Goal: Task Accomplishment & Management: Use online tool/utility

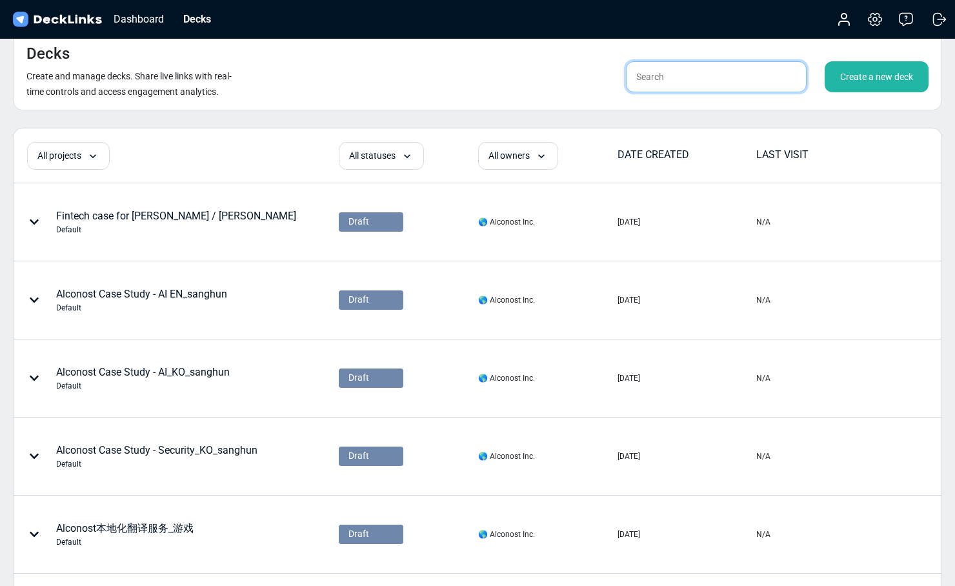
click at [708, 77] on input "text" at bounding box center [716, 76] width 181 height 31
click at [679, 79] on input "text" at bounding box center [716, 76] width 181 height 31
type input "aso"
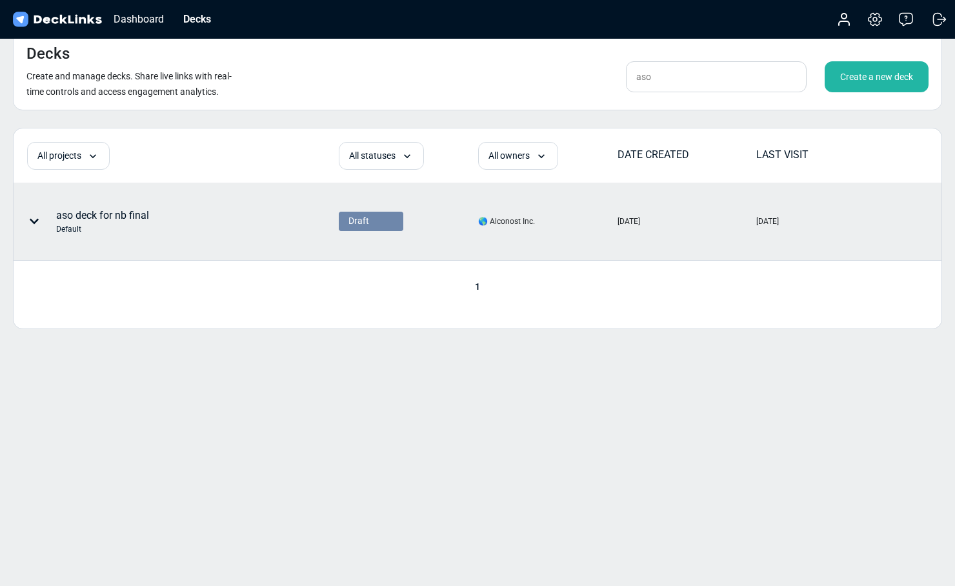
click at [154, 215] on div "aso deck for nb final Default" at bounding box center [135, 221] width 243 height 39
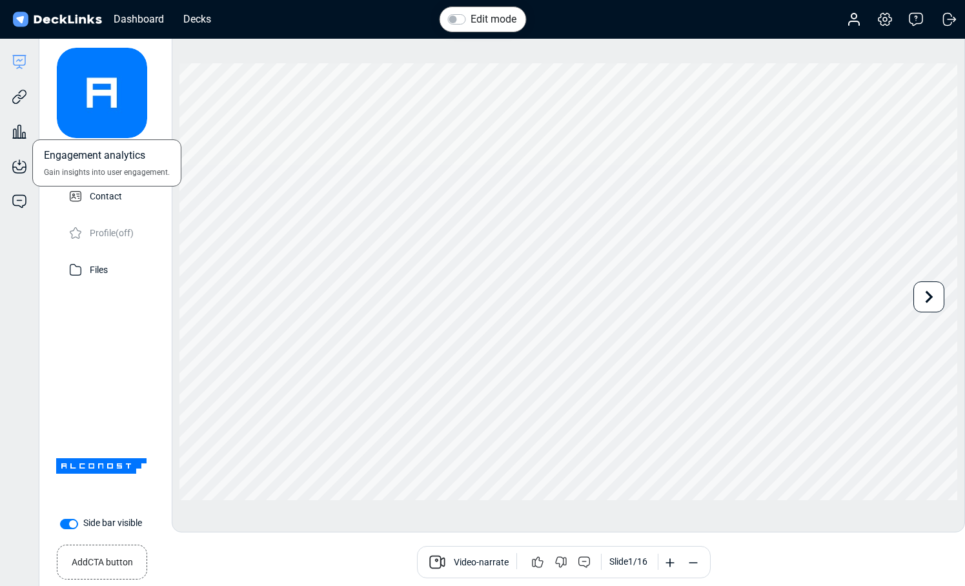
click at [17, 107] on div "Engagement analytics Gain insights into user engagement." at bounding box center [19, 122] width 39 height 35
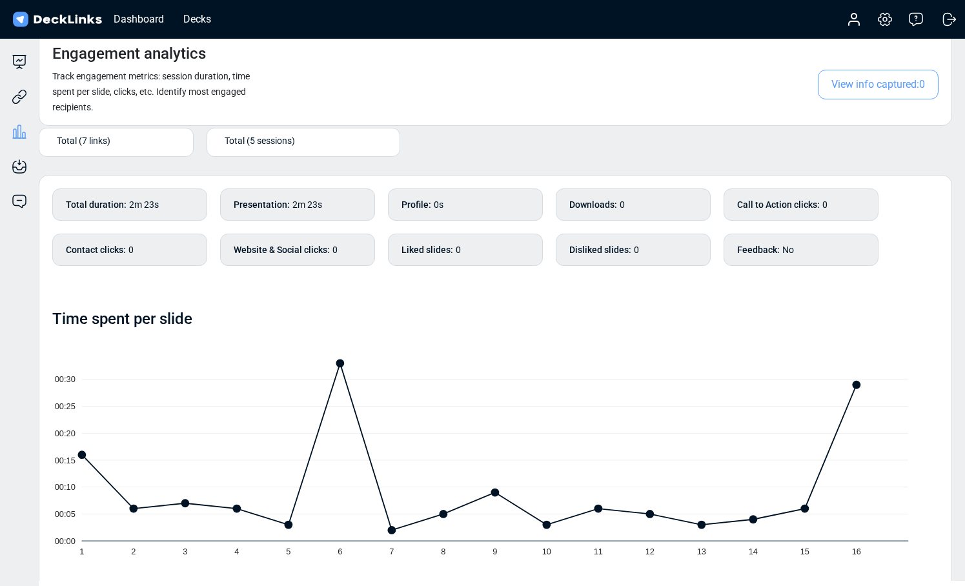
scroll to position [3, 0]
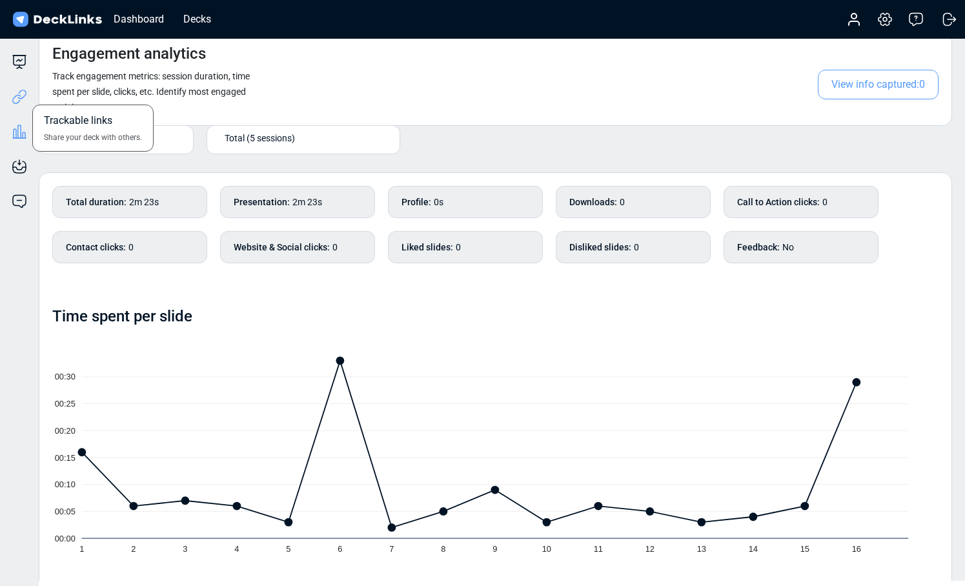
click at [20, 98] on icon at bounding box center [21, 95] width 9 height 10
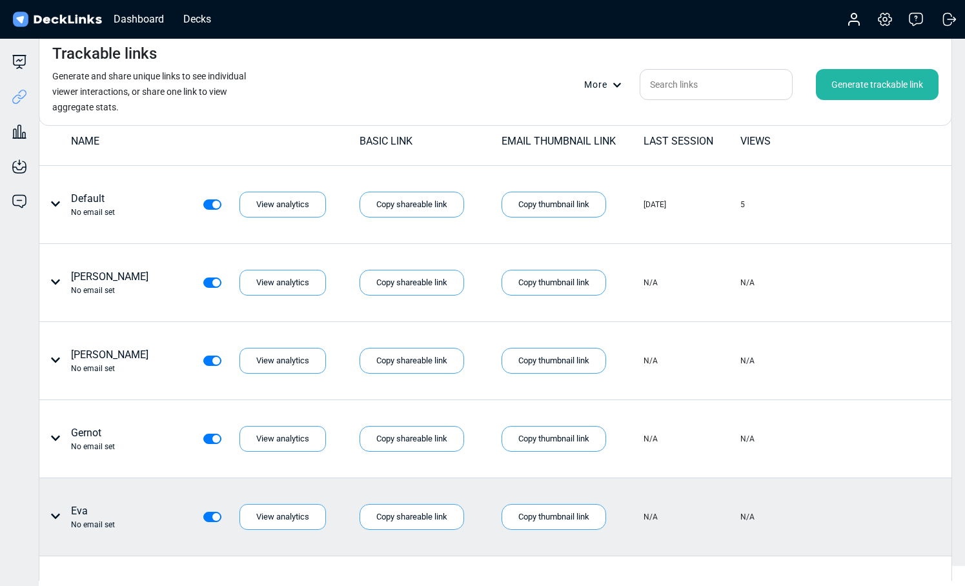
scroll to position [0, 0]
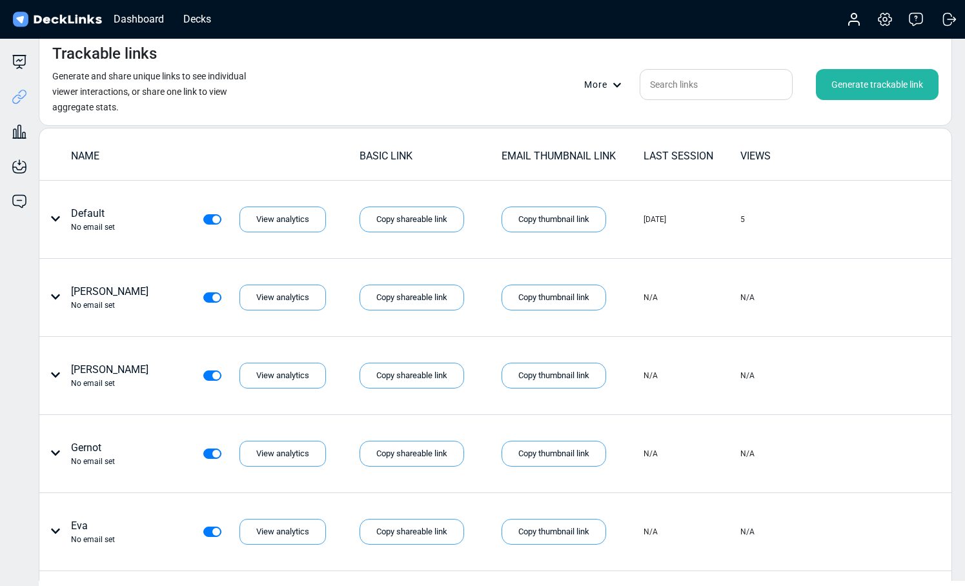
click at [842, 83] on div "Generate trackable link" at bounding box center [877, 84] width 123 height 31
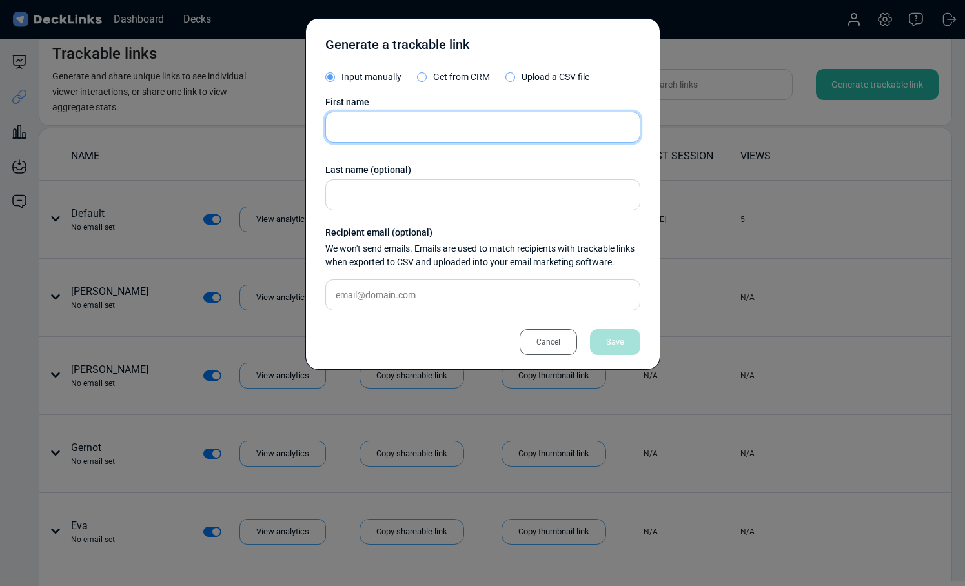
click at [435, 127] on input "text" at bounding box center [482, 127] width 315 height 31
type input "[PERSON_NAME]"
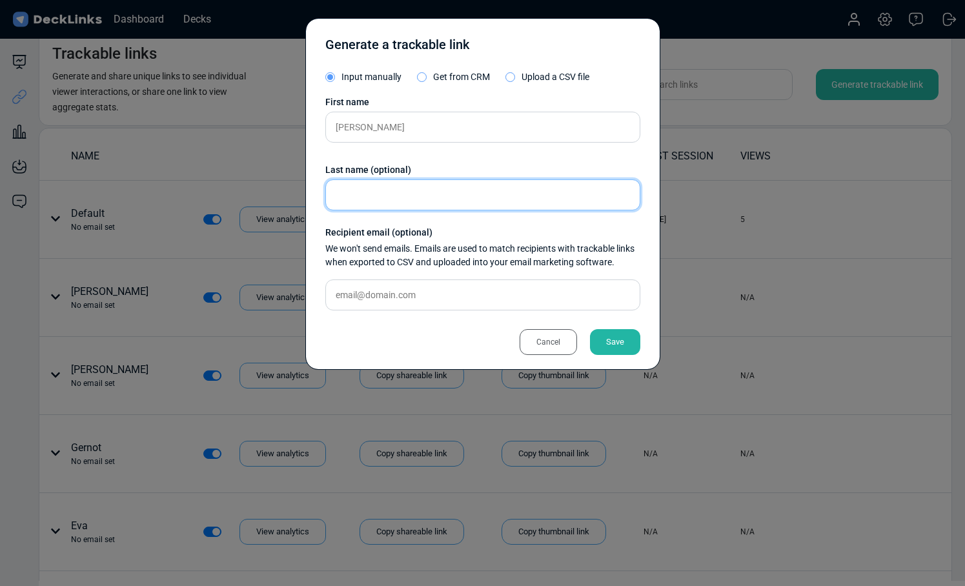
click at [438, 190] on input "text" at bounding box center [482, 194] width 315 height 31
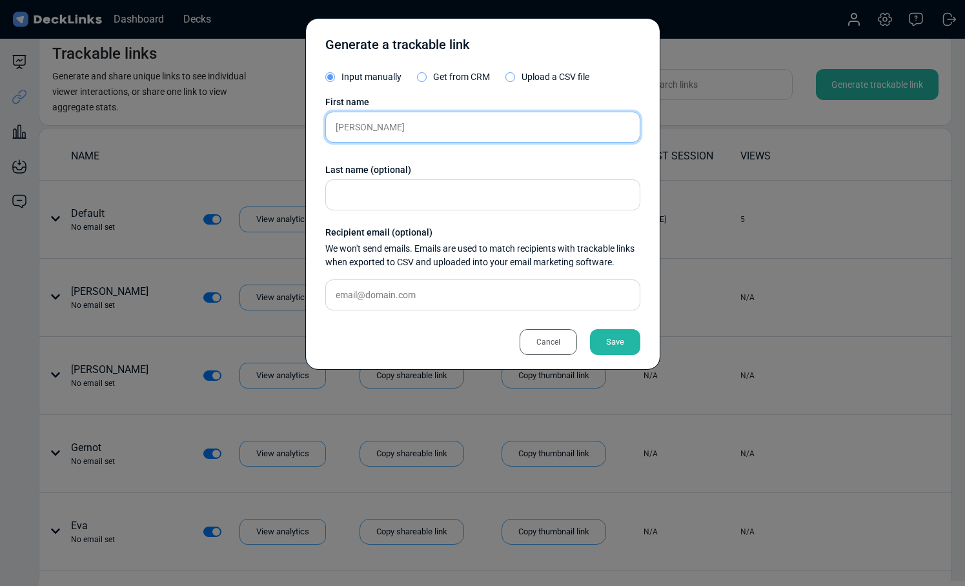
drag, startPoint x: 381, startPoint y: 132, endPoint x: 318, endPoint y: 131, distance: 63.3
click at [318, 131] on div "Generate a trackable link Input manually Get from CRM Upload a CSV file First n…" at bounding box center [482, 194] width 355 height 352
paste input "[PERSON_NAME] [PERSON_NAME]"
type input "[PERSON_NAME] [PERSON_NAME]"
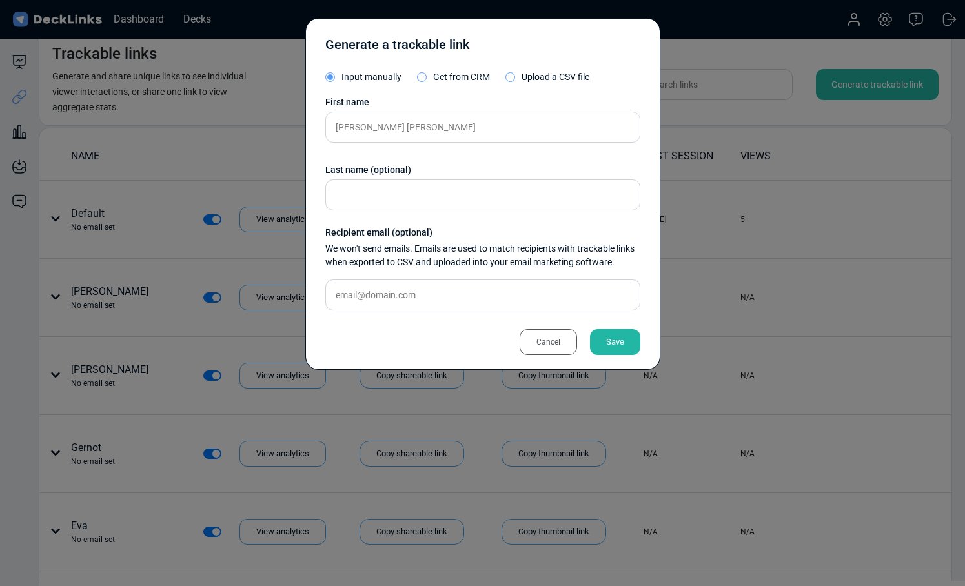
click at [626, 347] on div "Save" at bounding box center [615, 342] width 50 height 26
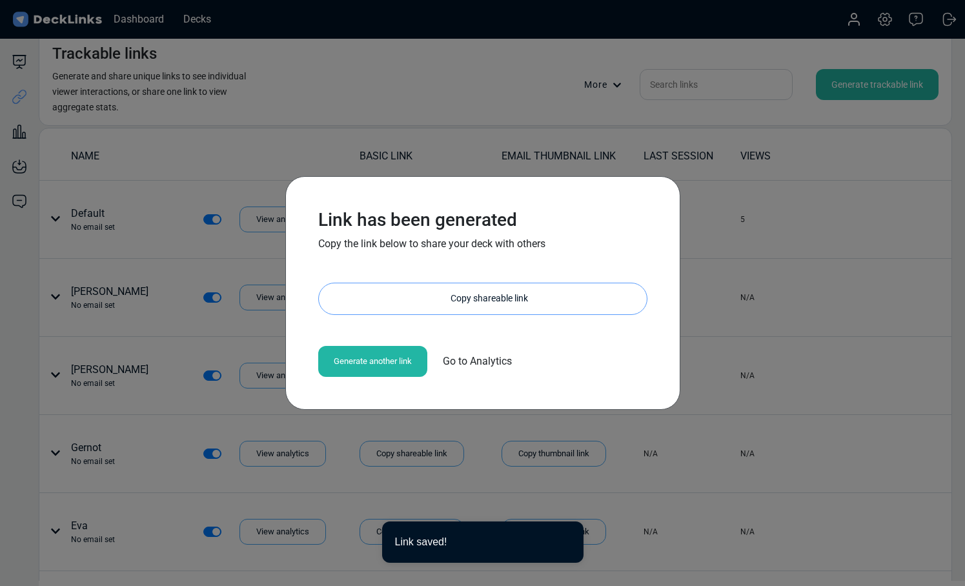
click at [489, 294] on div "Copy shareable link" at bounding box center [489, 298] width 315 height 31
